Goal: Navigation & Orientation: Find specific page/section

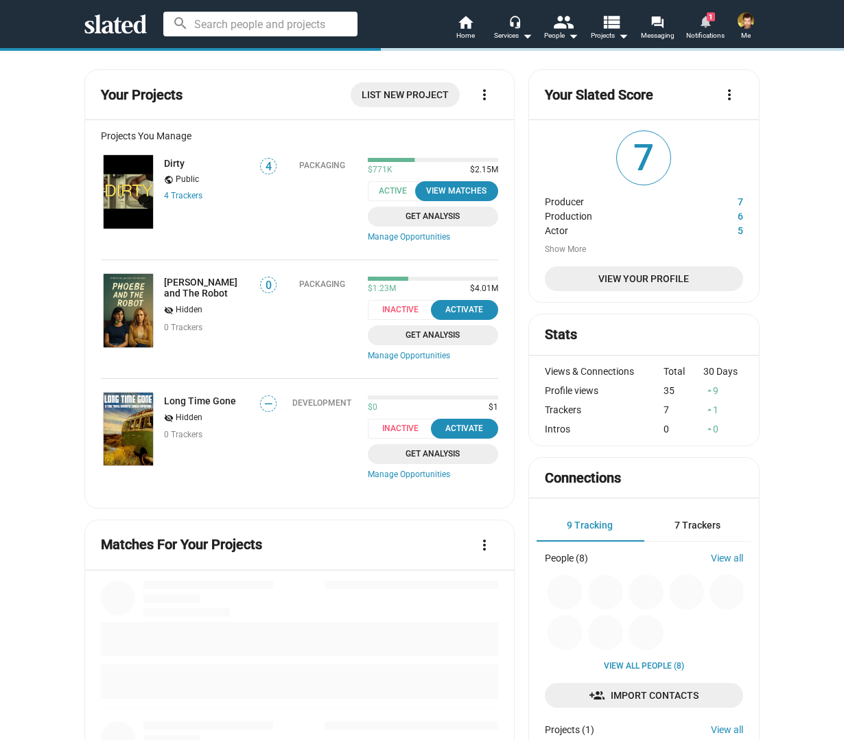
click at [700, 23] on mat-icon "notifications" at bounding box center [704, 20] width 13 height 13
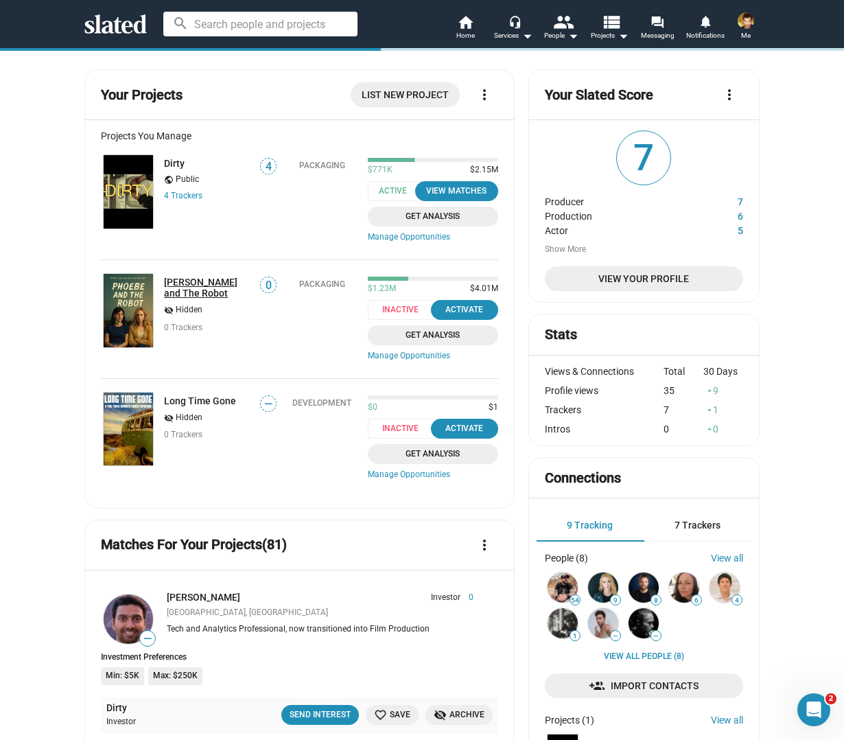
click at [198, 281] on link "[PERSON_NAME] and The Robot" at bounding box center [207, 287] width 87 height 22
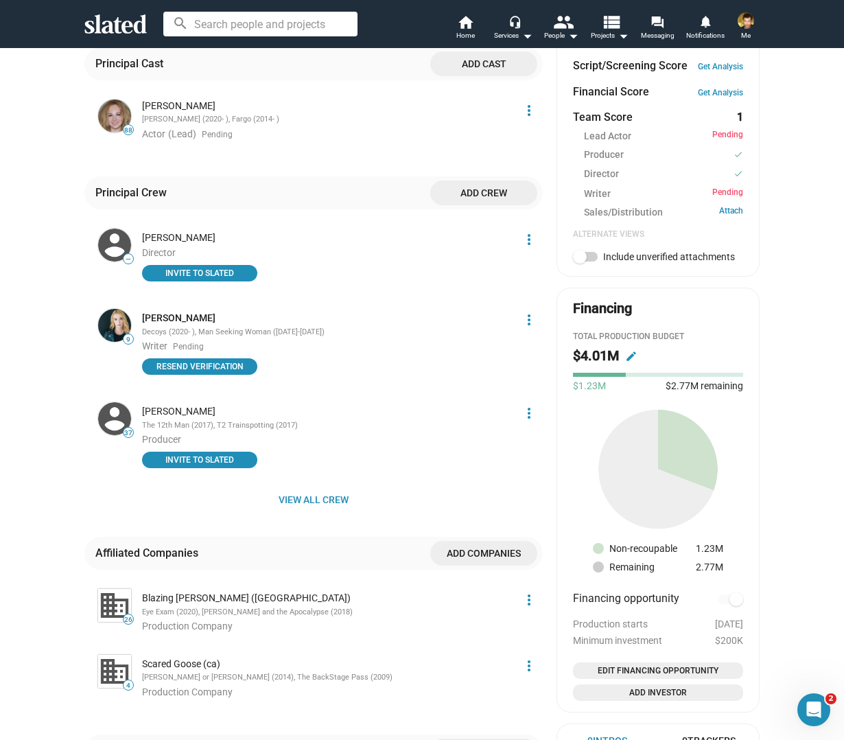
scroll to position [565, 0]
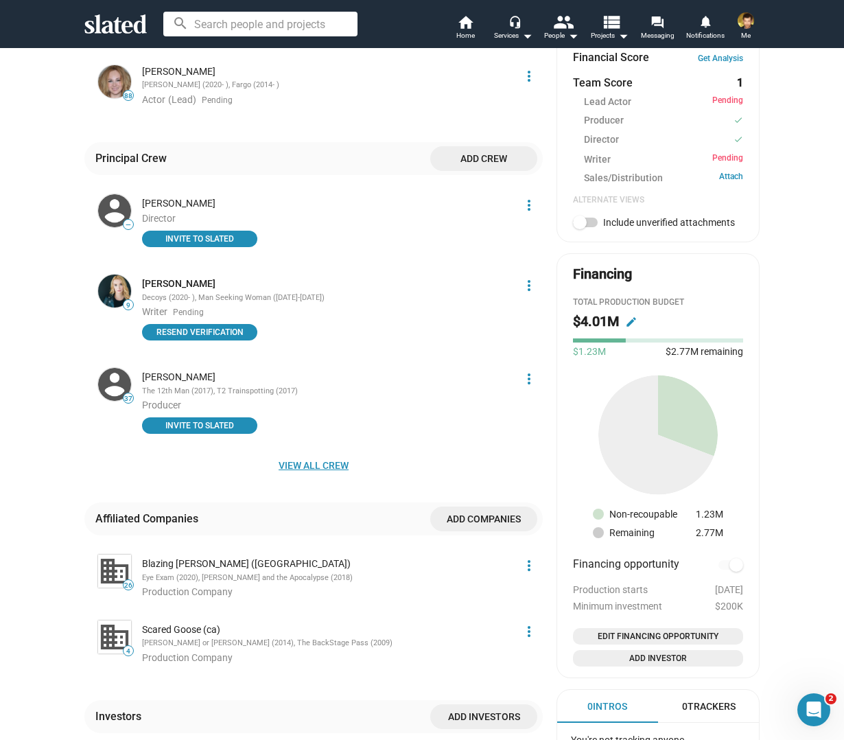
click at [301, 467] on span "View all crew" at bounding box center [313, 465] width 436 height 25
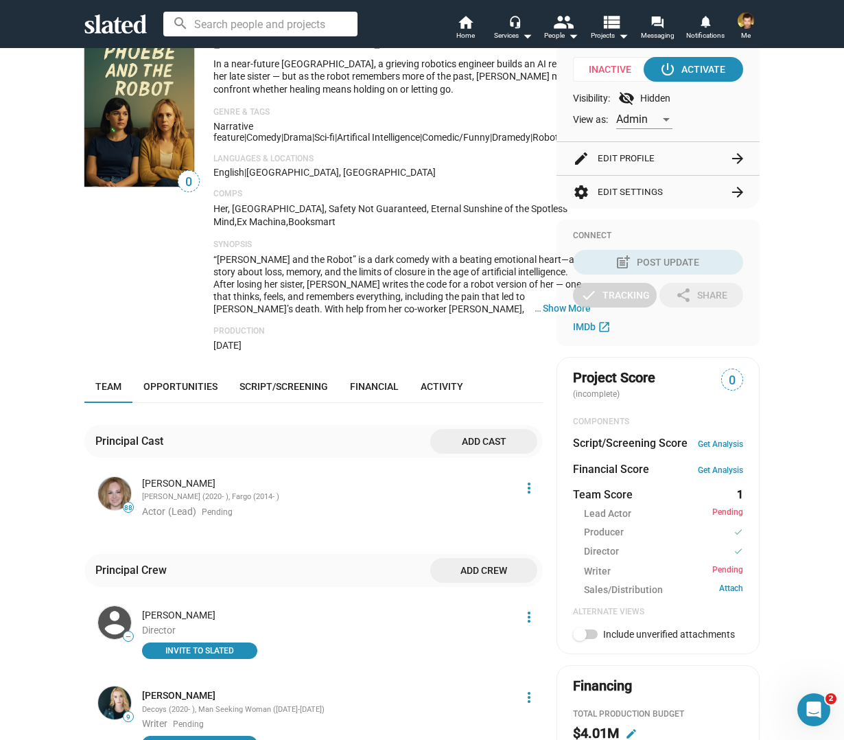
scroll to position [0, 0]
